Goal: Task Accomplishment & Management: Manage account settings

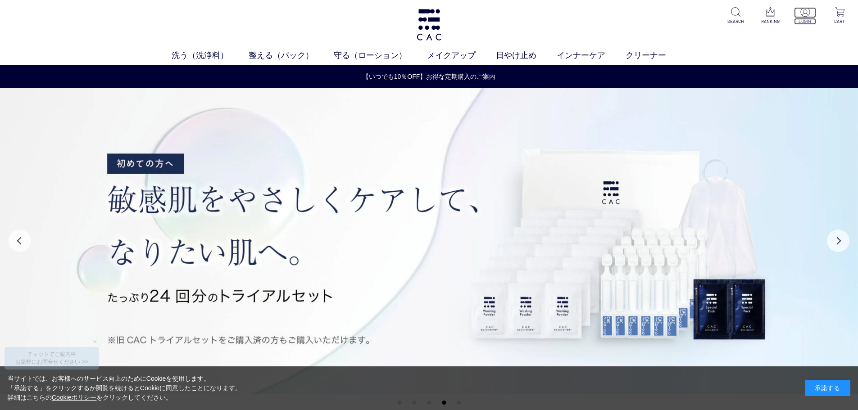
click at [806, 15] on img at bounding box center [805, 11] width 9 height 9
